Goal: Check status

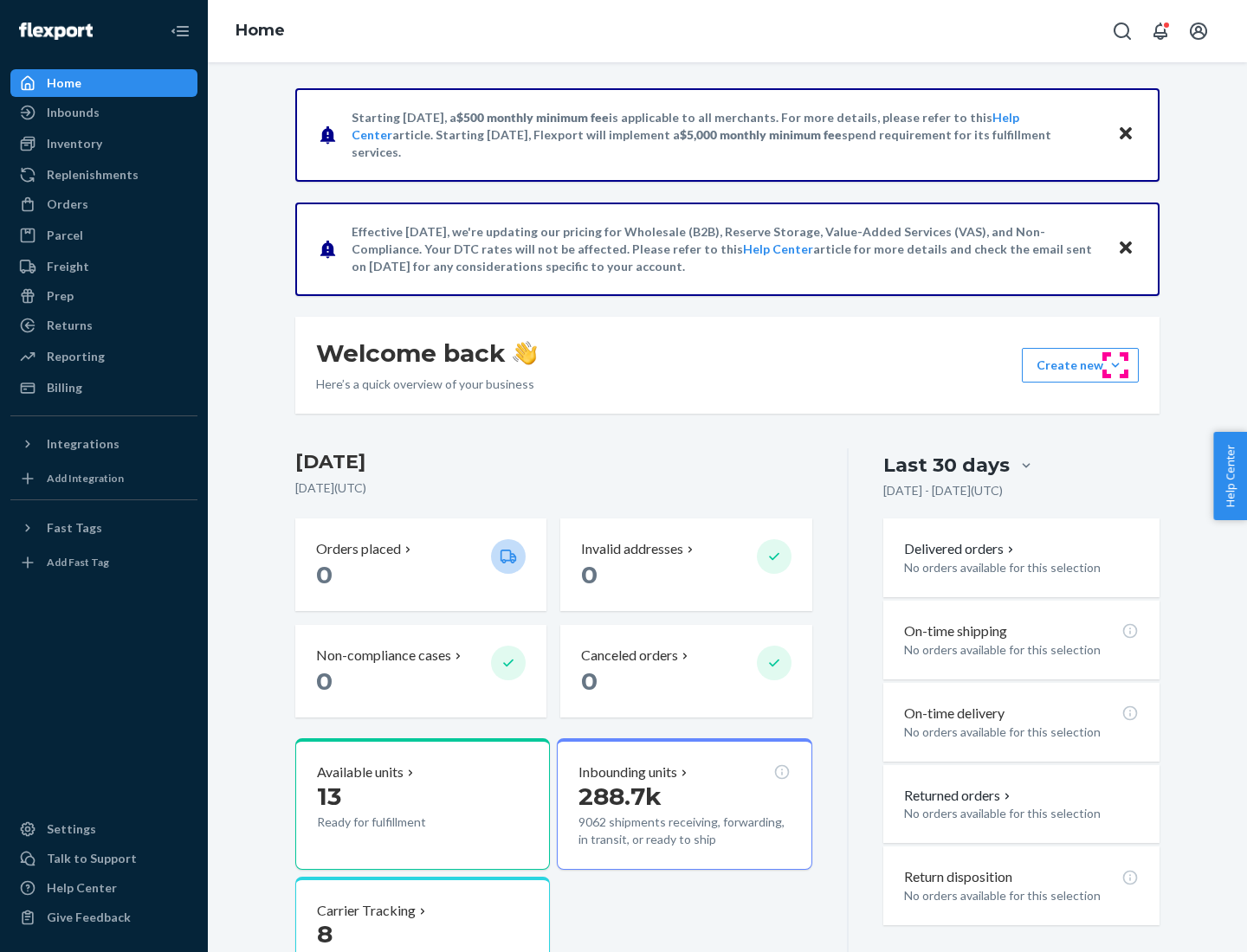
click at [1115, 366] on button "Create new Create new inbound Create new order Create new product" at bounding box center [1079, 366] width 117 height 35
click at [59, 296] on div "Prep" at bounding box center [60, 296] width 27 height 17
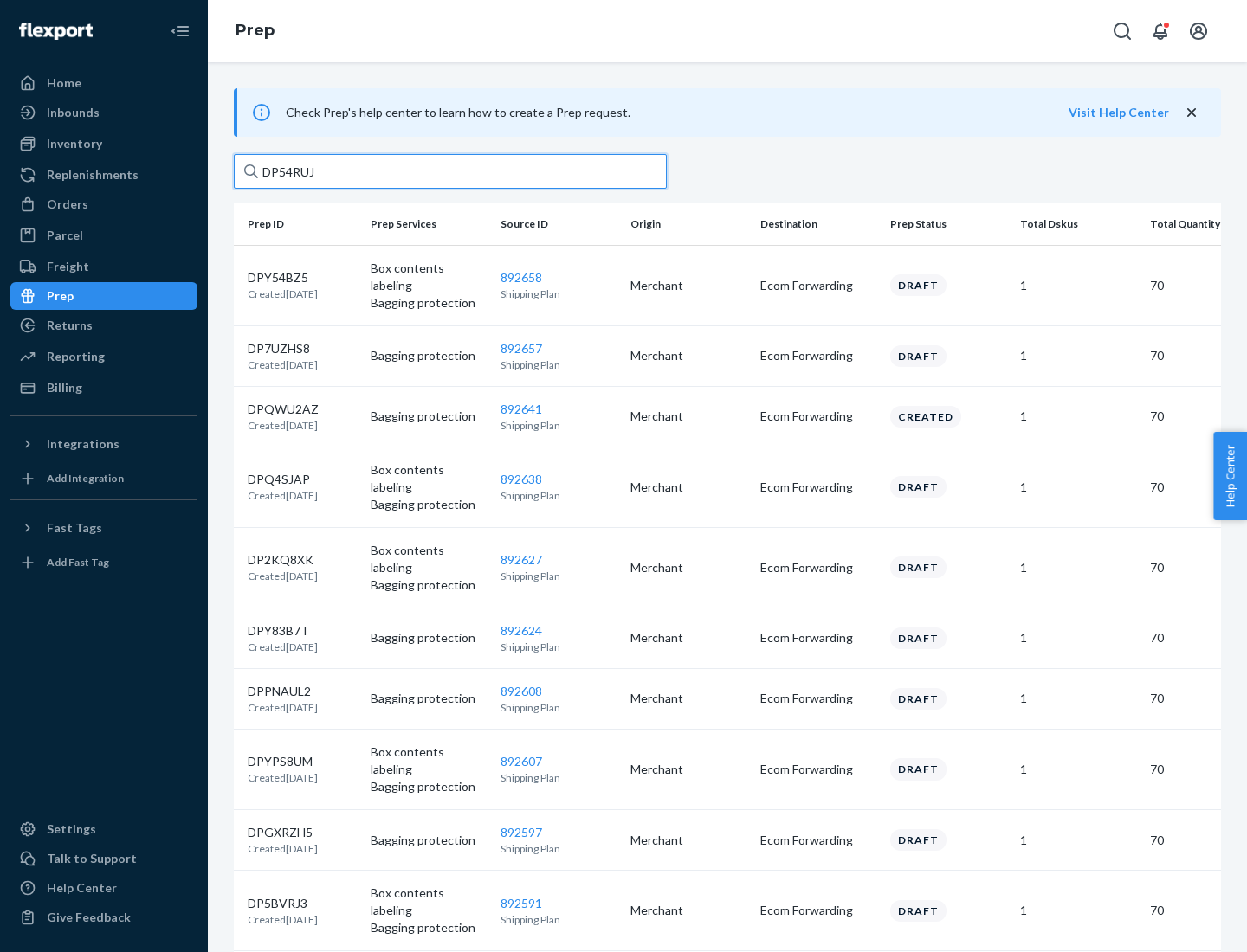
type input "DP54RUJL"
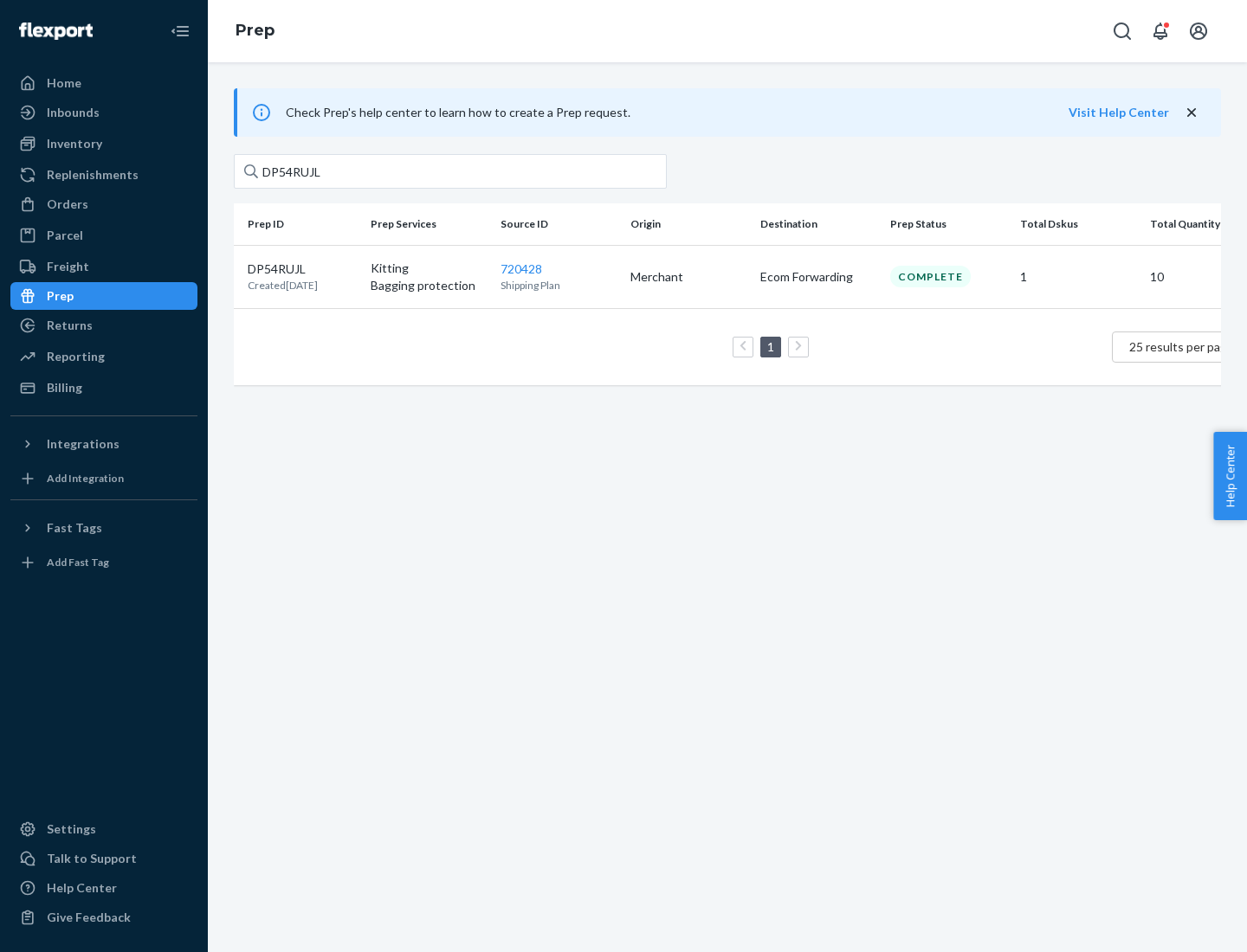
click at [302, 267] on p "DP54RUJL" at bounding box center [283, 269] width 70 height 17
